Goal: Information Seeking & Learning: Learn about a topic

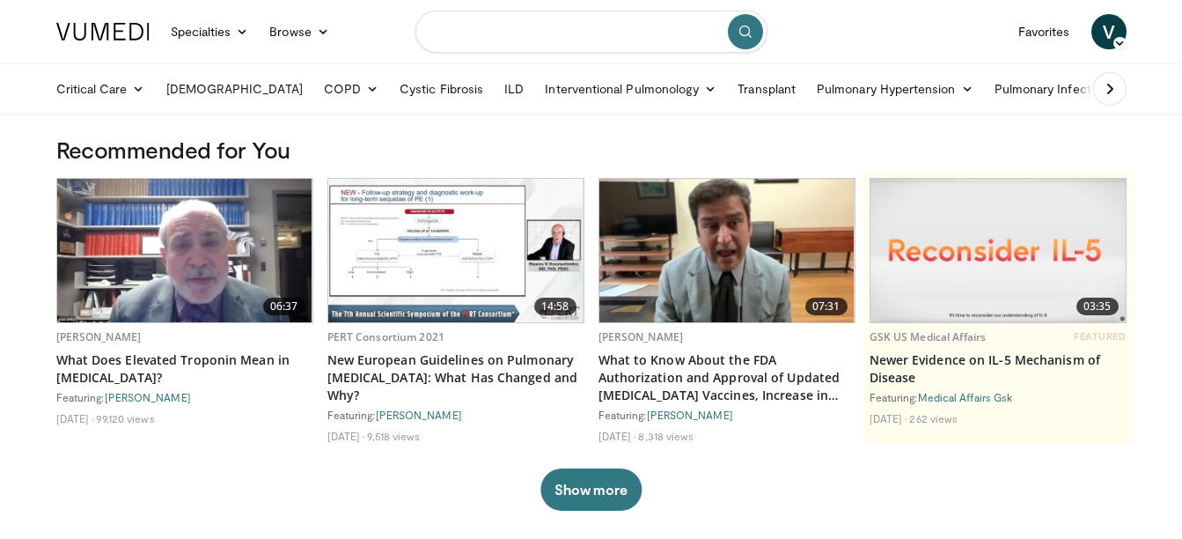
click at [496, 29] on input "Search topics, interventions" at bounding box center [591, 32] width 352 height 42
type input "**********"
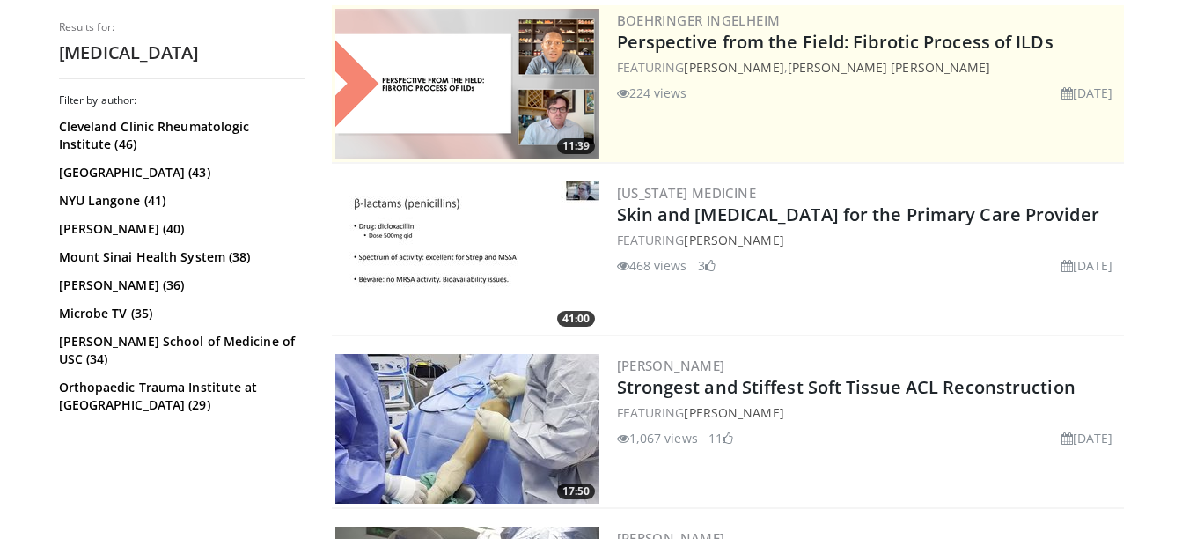
scroll to position [371, 0]
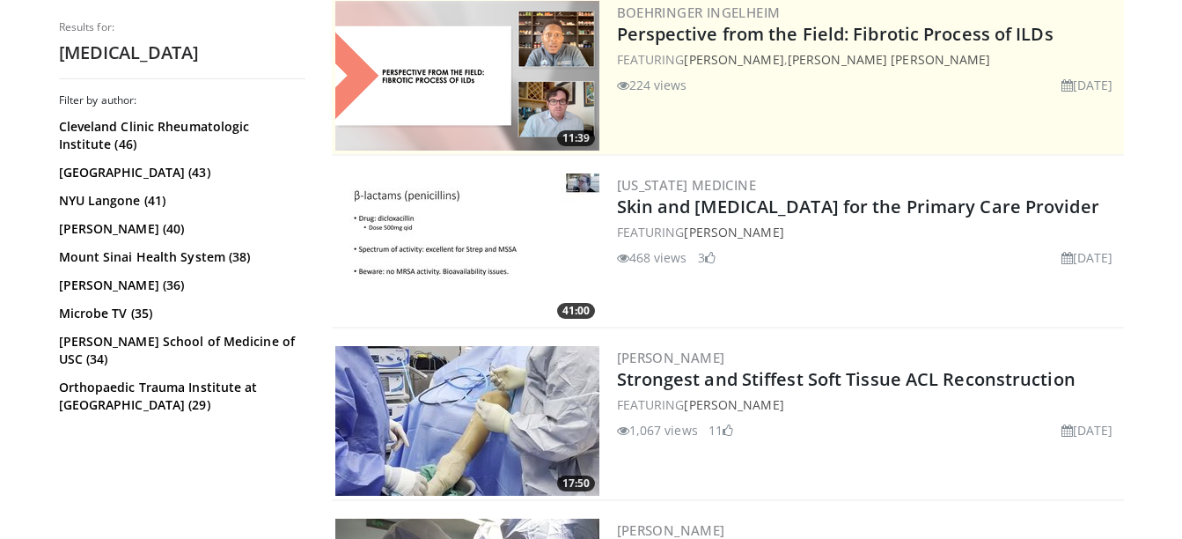
click at [451, 237] on img at bounding box center [467, 248] width 264 height 150
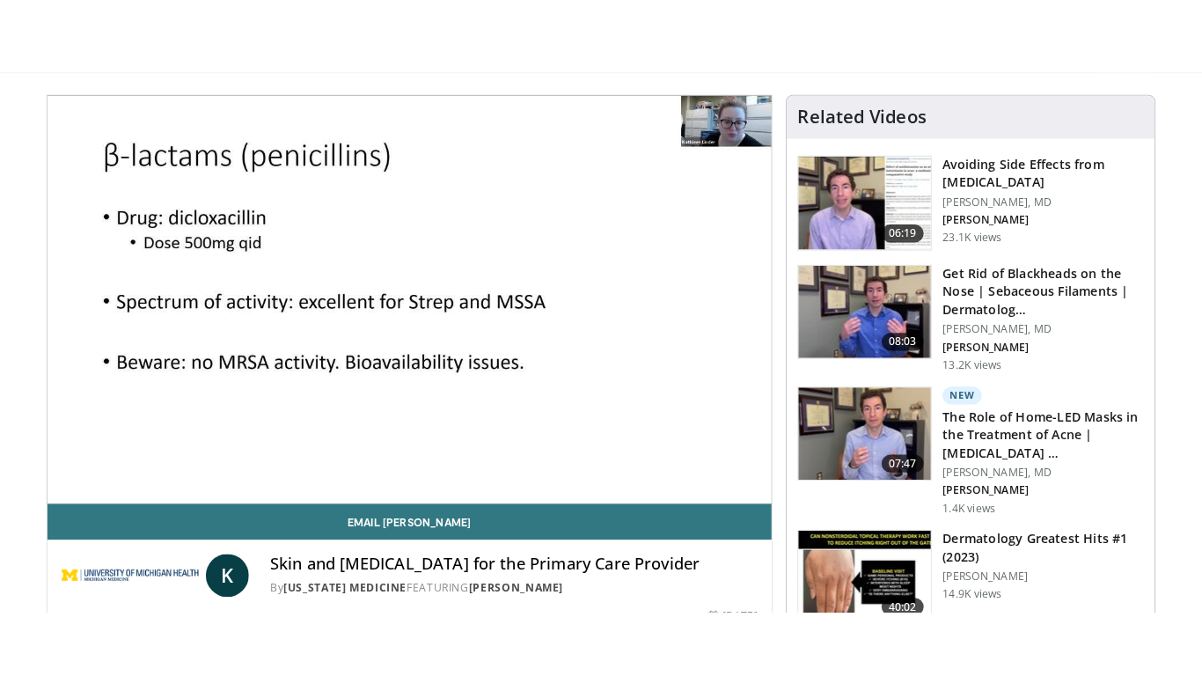
scroll to position [141, 0]
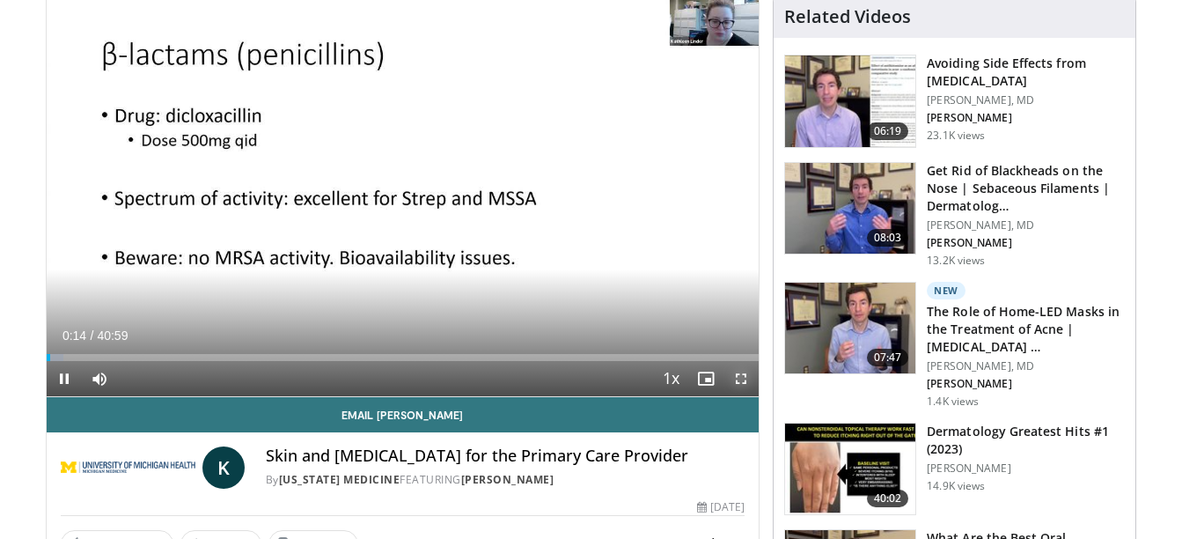
click at [742, 379] on span "Video Player" at bounding box center [741, 378] width 35 height 35
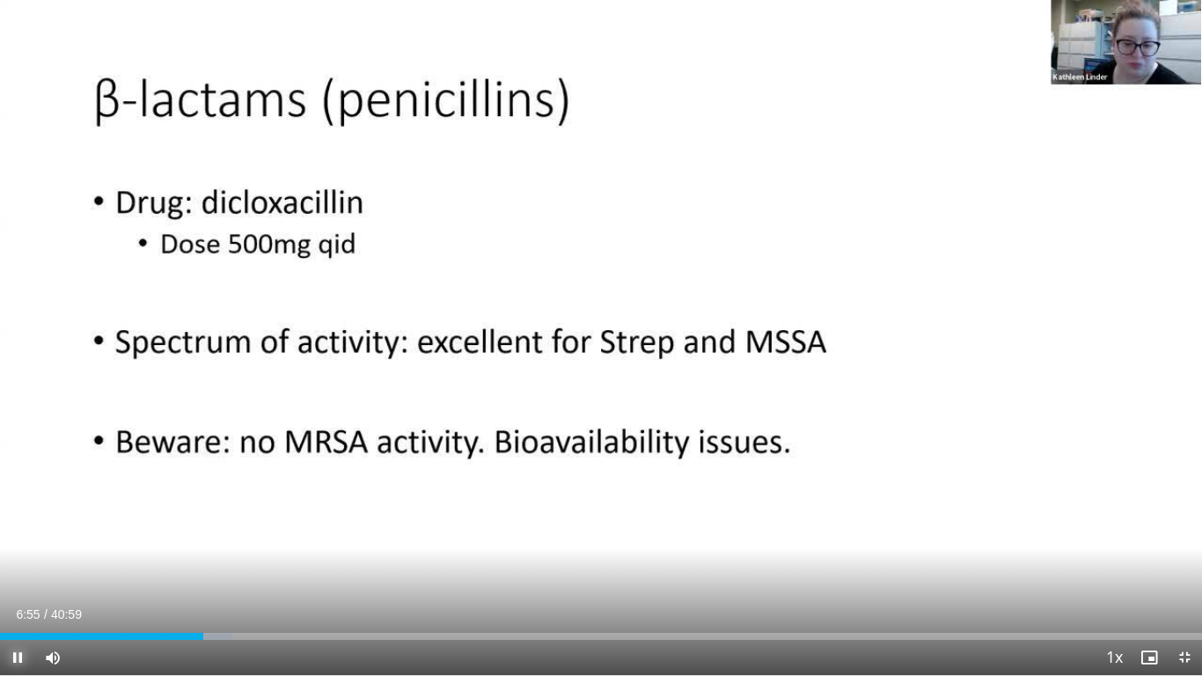
click at [12, 538] on span "Video Player" at bounding box center [17, 657] width 35 height 35
